Goal: Communication & Community: Answer question/provide support

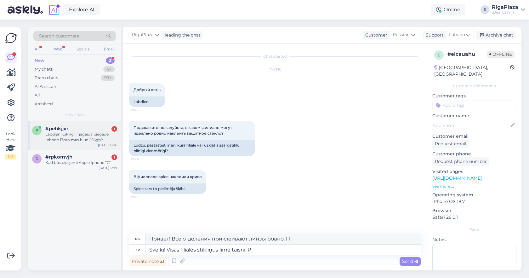
click at [112, 129] on div "1" at bounding box center [115, 129] width 6 height 6
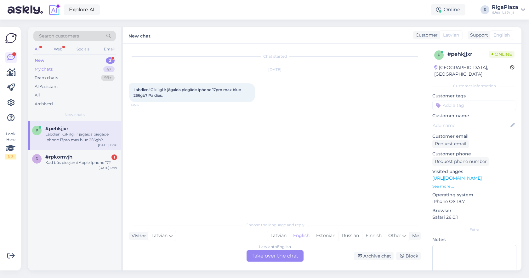
click at [108, 66] on div "47" at bounding box center [108, 69] width 11 height 6
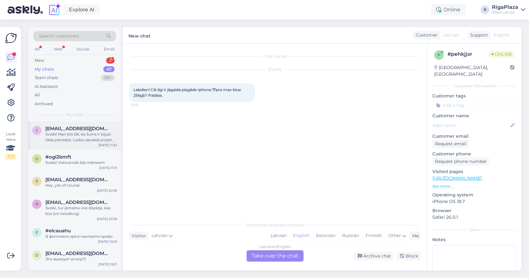
click at [110, 133] on div "Sveiki! Man ļoti žēl, ka Jums ir bijusi tāda pieredze. Lūdzu apraksturojiet sit…" at bounding box center [81, 136] width 72 height 11
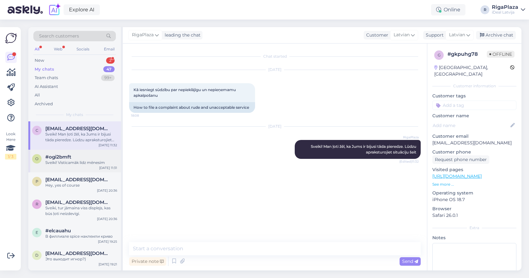
click at [107, 160] on div "Sveiki! Visticamāk līdz mēnesim" at bounding box center [81, 163] width 72 height 6
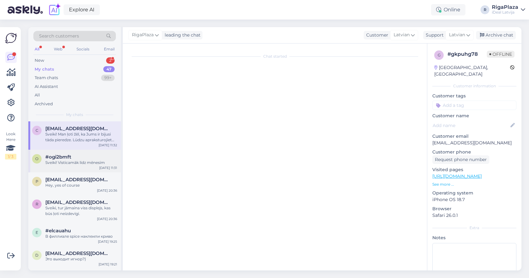
scroll to position [102, 0]
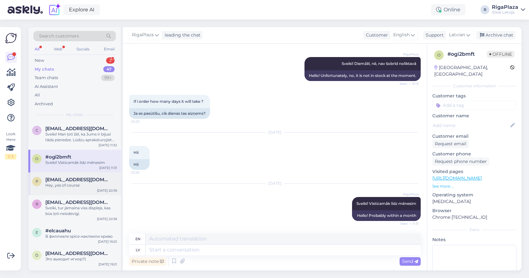
click at [108, 181] on div "[EMAIL_ADDRESS][DOMAIN_NAME]" at bounding box center [81, 180] width 72 height 6
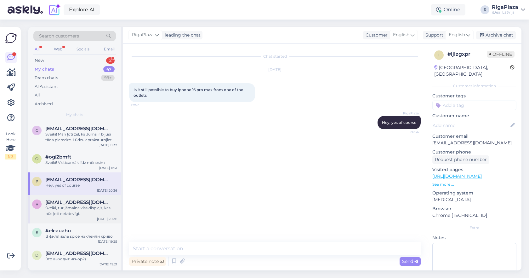
click at [105, 200] on div "[EMAIL_ADDRESS][DOMAIN_NAME]" at bounding box center [81, 202] width 72 height 6
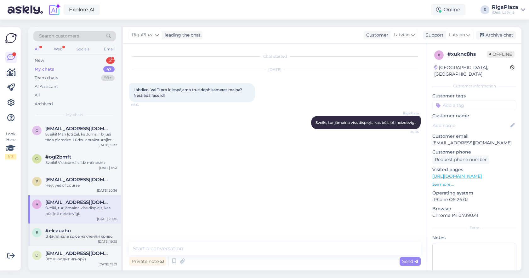
click at [104, 226] on div "e #elcauahu В филлиале spice наклеили криво Oct 10 19:25" at bounding box center [74, 234] width 93 height 23
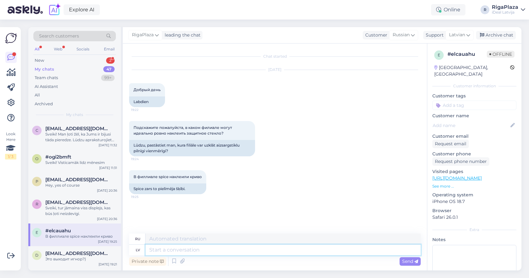
click at [174, 254] on textarea at bounding box center [283, 249] width 275 height 11
type textarea "Sveiki!"
type textarea "Привет!"
type textarea "Sveiki! Visās fi"
type textarea "Привет! В общем"
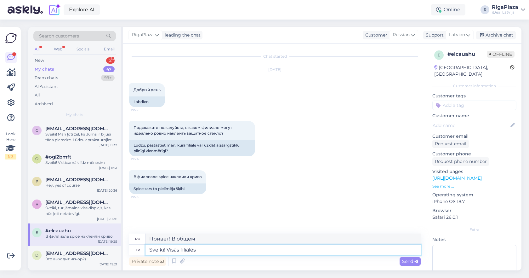
type textarea "Sveiki! Visās filiālēs s"
type textarea "Здравствуйте! Во всех филиалах"
type textarea "Sveiki! Visās filiālēs stikliņu"
type textarea "Привет! Стекло во всех отделениях."
type textarea "Sveiki! Visās filiālēs stikliņu līmē t"
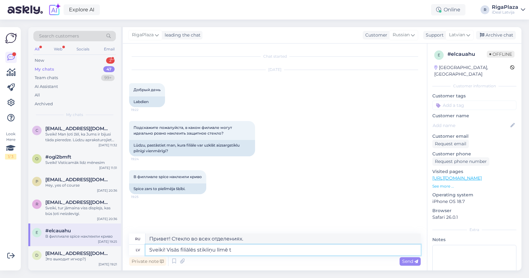
type textarea "Привет! Все отделения склеивают стекло."
type textarea "Sveiki! Visās filiālēs stikliņu līmē taisni. i"
type textarea "Привет! Все ветки склеивают стекло ровно."
type textarea "Sveiki! Visās filiālēs stikliņu līmē taisni. Iesaku n"
type textarea "Привет! Все ветки приклеивают стекло ровно. Рекомендую."
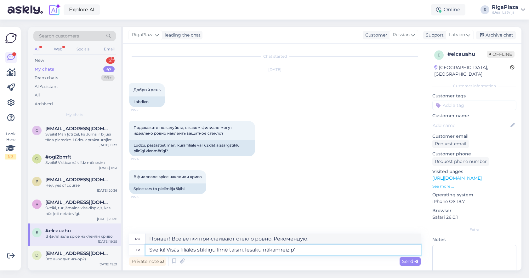
type textarea "Sveiki! Visās filiālēs stikliņu līmē taisni. Iesaku nākamreiz pā"
type textarea "Здравствуйте! Во всех отделениях стекло приклеено ровно. Рекомендую в следующий…"
type textarea "Sveiki! Visās filiālēs stikliņu līmē taisni. Iesaku nākamreiz pārbaudīt"
type textarea "Здравствуйте! Во всех отделениях стекло приклеено ровно. Рекомендую проверить в…"
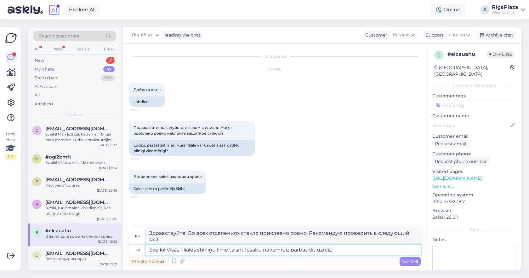
type textarea "Sveiki! Visās filiālēs stikliņu līmē taisni. Iesaku nākamreiz pārbaudīt uzreiz,…"
type textarea "Здравствуйте! Во всех отделениях стекло приклеено ровно. Рекомендую сразу прове…"
type textarea "Sveiki! Visās filiālēs stikliņu līmē taisni. Iesaku nākamreiz pārbaudīt uzreiz,…"
type textarea "Здравствуйте! Во всех отделениях стекло приклеено ровно. Рекомендую в следующий…"
type textarea "Sveiki! Visās filiālēs stikliņu līmē taisni. Iesaku nākamreiz pārbaudīt uzreiz,…"
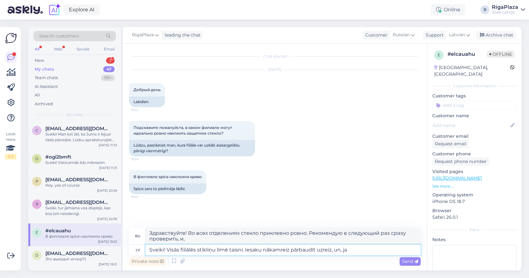
type textarea "Здравствуйте! Во всех отделениях стекло приклеено ровно. Рекомендую в следующий…"
type textarea "Sveiki! Visās filiālēs stikliņu līmē taisni. Iesaku nākamreiz pārbaudīt uzreiz,…"
type textarea "Здравствуйте! Во всех отделениях стекло приклеено ровно. Рекомендую сразу прове…"
type textarea "Sveiki! Visās filiālēs stikliņu līmē taisni. Iesaku nākamreiz pārbaudīt uzreiz,…"
type textarea "Здравствуйте! Во всех филиалах стекло приклеено ровно. Рекомендую вам в следующ…"
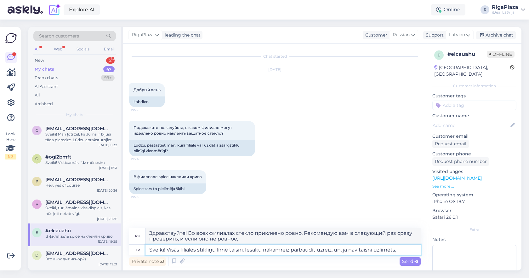
type textarea "Sveiki! Visās filiālēs stikliņu līmē taisni. Iesaku nākamreiz pārbaudīt uzreiz,…"
type textarea "Здравствуйте! Во всех филиалах стекло приклеено ровно. Рекомендую вам в следующ…"
type textarea "Sveiki! Visās filiālēs stikliņu līmē taisni. Iesaku nākamreiz pārbaudīt uzreiz,…"
type textarea "Здравствуйте! Во всех филиалах стекло приклеено ровно. Рекомендую вам в следующ…"
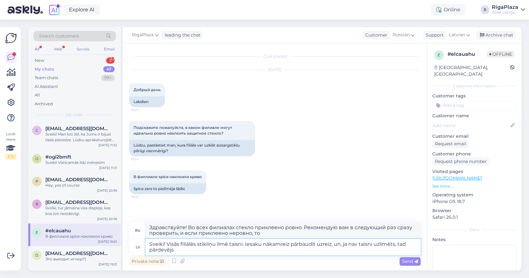
type textarea "Sveiki! Visās filiālēs stikliņu līmē taisni. Iesaku nākamreiz pārbaudīt uzreiz,…"
type textarea "Здравствуйте! Во всех филиалах стекло приклеено ровно. Рекомендую в следующий р…"
type textarea "Sveiki! Visās filiālēs stikliņu līmē taisni. Iesaku nākamreiz pārbaudīt uzreiz,…"
type textarea "Здравствуйте! Во всех филиалах стекло приклеено ровно. Рекомендую в следующий р…"
type textarea "Sveiki! Visās filiālēs stikliņu līmē taisni. Iesaku nākamreiz pārbaudīt uzreiz,…"
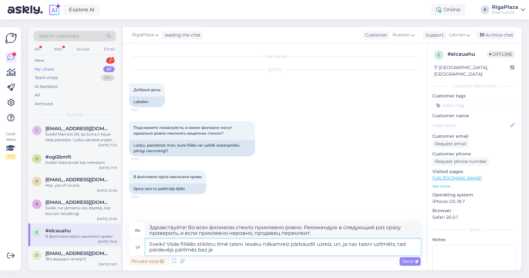
type textarea "Здравствуйте! Во всех филиалах стекло приклеено ровно. Рекомендую в следующий р…"
type textarea "Sveiki! Visās filiālēs stikliņu līmē taisni. Iesaku nākamreiz pārbaudīt uzreiz,…"
type textarea "Здравствуйте! Во всех филиалах стекло приклеено ровно. Рекомендую в следующий р…"
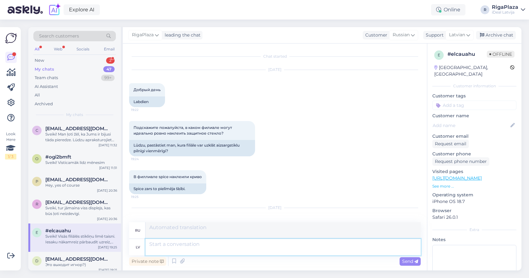
scroll to position [53, 0]
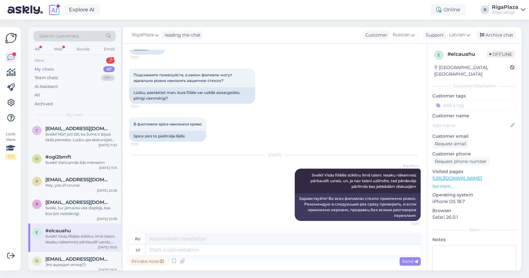
click at [103, 57] on div "New 2" at bounding box center [74, 60] width 83 height 9
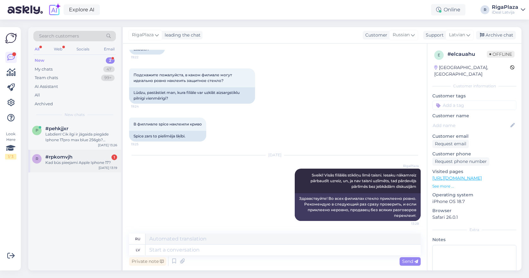
click at [86, 154] on div "#rpkomvjh 1" at bounding box center [81, 157] width 72 height 6
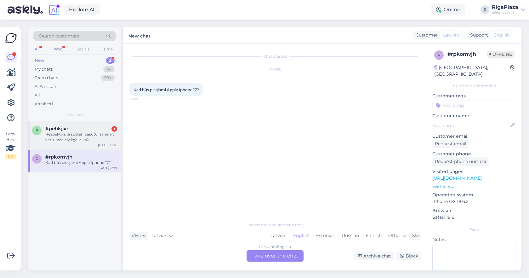
click at [98, 127] on div "#pehkjjxr 1" at bounding box center [81, 129] width 72 height 6
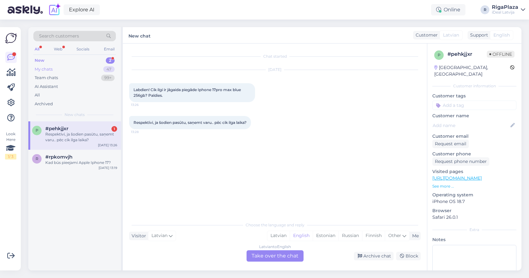
click at [107, 72] on div "47" at bounding box center [108, 69] width 11 height 6
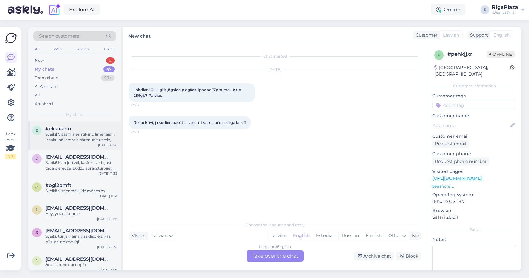
click at [92, 123] on div "e #elcauahu Sveiki! Visās filiālēs stikliņu līmē taisni. Iesaku nākamreiz pārba…" at bounding box center [74, 135] width 93 height 28
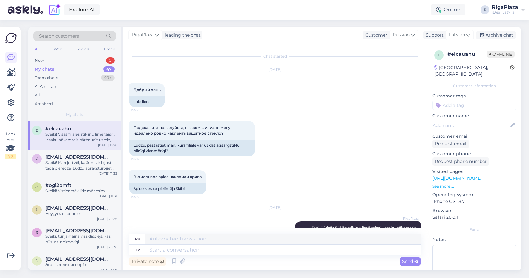
scroll to position [53, 0]
